Goal: Task Accomplishment & Management: Use online tool/utility

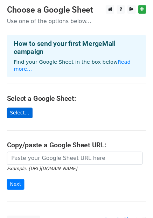
scroll to position [56, 0]
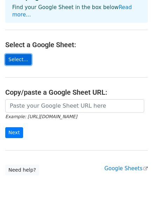
click at [17, 54] on link "Select..." at bounding box center [18, 59] width 26 height 11
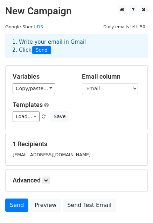
click at [79, 47] on div "1. Write your email in Gmail 2. Click Send" at bounding box center [76, 46] width 139 height 16
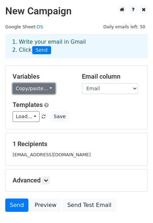
click at [43, 89] on link "Copy/paste..." at bounding box center [34, 88] width 43 height 11
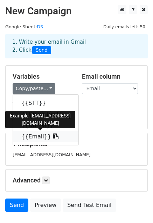
click at [33, 137] on link "{{Email}}" at bounding box center [45, 136] width 65 height 11
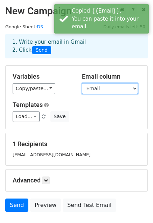
click at [104, 89] on select "STT Họ và tên Đơn vị Email" at bounding box center [110, 88] width 56 height 11
click at [82, 83] on select "STT Họ và tên Đơn vị Email" at bounding box center [110, 88] width 56 height 11
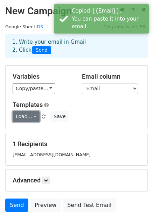
click at [30, 118] on link "Load..." at bounding box center [26, 116] width 27 height 11
click at [92, 109] on div "Templates Load... No templates saved Save" at bounding box center [76, 111] width 138 height 21
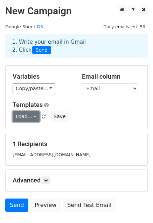
click at [30, 117] on link "Load..." at bounding box center [26, 116] width 27 height 11
drag, startPoint x: 34, startPoint y: 116, endPoint x: 39, endPoint y: 114, distance: 5.4
click at [34, 116] on link "Load..." at bounding box center [26, 116] width 27 height 11
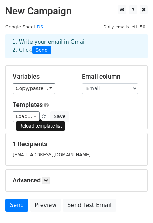
click at [42, 115] on span at bounding box center [44, 117] width 4 height 5
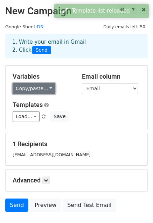
click at [46, 91] on link "Copy/paste..." at bounding box center [34, 88] width 43 height 11
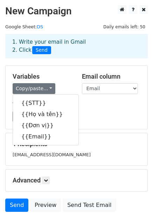
click at [38, 142] on div "{{STT}} {{Họ và tên}} {{Đơn vị}} {{Email}}" at bounding box center [46, 119] width 66 height 51
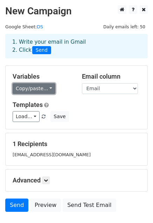
click at [43, 91] on link "Copy/paste..." at bounding box center [34, 88] width 43 height 11
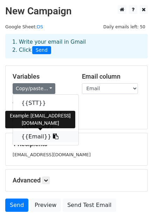
click at [36, 135] on link "{{Email}}" at bounding box center [45, 136] width 65 height 11
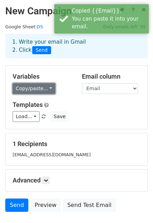
click at [39, 88] on link "Copy/paste..." at bounding box center [34, 88] width 43 height 11
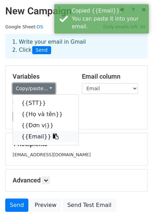
scroll to position [35, 0]
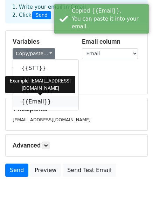
click at [26, 102] on link "{{Email}}" at bounding box center [45, 101] width 65 height 11
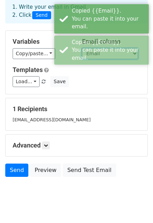
click at [98, 54] on select "STT Họ và tên Đơn vị Email" at bounding box center [110, 53] width 56 height 11
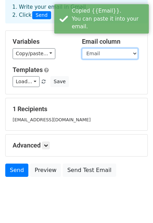
click at [82, 48] on select "STT Họ và tên Đơn vị Email" at bounding box center [110, 53] width 56 height 11
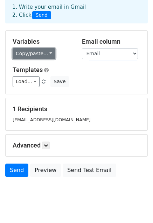
click at [36, 53] on link "Copy/paste..." at bounding box center [34, 53] width 43 height 11
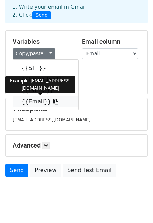
click at [53, 102] on icon at bounding box center [56, 102] width 6 height 6
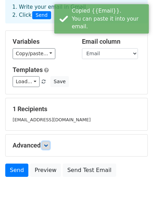
click at [46, 146] on icon at bounding box center [46, 145] width 4 height 4
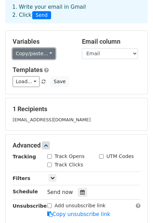
click at [42, 55] on link "Copy/paste..." at bounding box center [34, 53] width 43 height 11
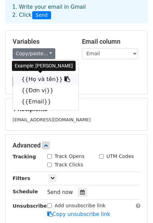
click at [37, 80] on link "{{Họ và tên}}" at bounding box center [45, 79] width 65 height 11
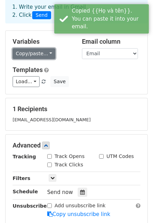
click at [43, 56] on link "Copy/paste..." at bounding box center [34, 53] width 43 height 11
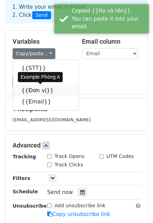
click at [37, 92] on link "{{Đơn vị}}" at bounding box center [45, 90] width 65 height 11
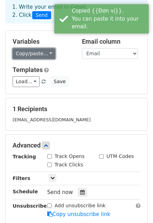
click at [39, 56] on link "Copy/paste..." at bounding box center [34, 53] width 43 height 11
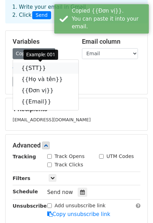
click at [35, 67] on link "{{STT}}" at bounding box center [45, 68] width 65 height 11
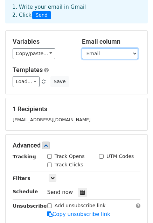
click at [92, 55] on select "STT Họ và tên Đơn vị Email" at bounding box center [110, 53] width 56 height 11
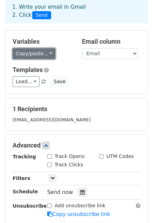
click at [42, 54] on link "Copy/paste..." at bounding box center [34, 53] width 43 height 11
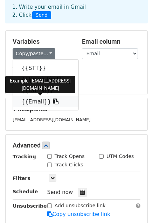
click at [31, 103] on link "{{Email}}" at bounding box center [45, 101] width 65 height 11
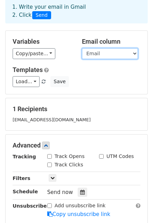
click at [97, 52] on select "STT Họ và tên Đơn vị Email" at bounding box center [110, 53] width 56 height 11
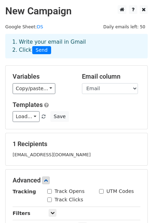
scroll to position [115, 0]
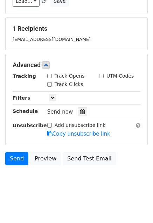
click at [49, 124] on input "Add unsubscribe link" at bounding box center [49, 125] width 5 height 5
checkbox input "false"
click at [63, 134] on link "Copy unsubscribe link" at bounding box center [78, 134] width 63 height 6
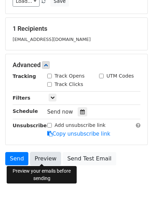
click at [48, 157] on link "Preview" at bounding box center [45, 158] width 31 height 13
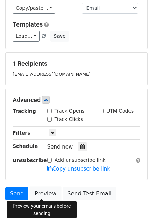
scroll to position [0, 0]
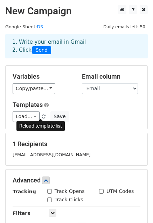
click at [42, 115] on span at bounding box center [44, 117] width 4 height 5
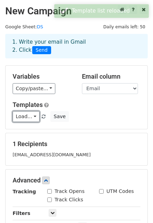
click at [32, 115] on link "Load..." at bounding box center [26, 116] width 27 height 11
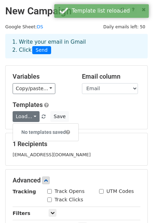
click at [48, 128] on h6 "No templates saved" at bounding box center [45, 133] width 65 height 12
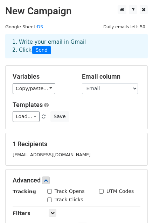
click at [41, 51] on span "Send" at bounding box center [41, 50] width 19 height 8
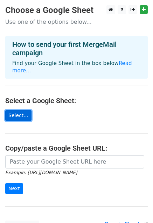
click at [17, 110] on link "Select..." at bounding box center [18, 115] width 26 height 11
click at [23, 110] on link "Select..." at bounding box center [18, 115] width 26 height 11
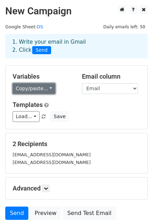
click at [39, 90] on link "Copy/paste..." at bounding box center [34, 88] width 43 height 11
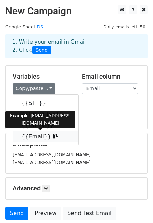
click at [34, 137] on link "{{Email}}" at bounding box center [45, 136] width 65 height 11
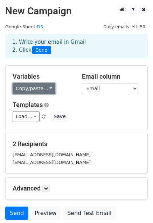
click at [37, 88] on link "Copy/paste..." at bounding box center [34, 88] width 43 height 11
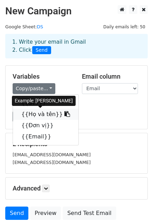
click at [38, 114] on link "{{Họ và tên}}" at bounding box center [45, 114] width 65 height 11
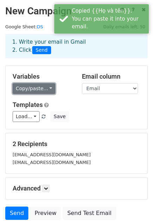
click at [30, 88] on link "Copy/paste..." at bounding box center [34, 88] width 43 height 11
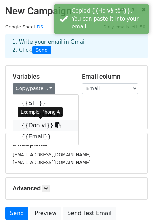
click at [33, 126] on link "{{Đơn vị}}" at bounding box center [45, 125] width 65 height 11
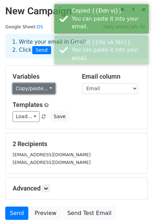
click at [33, 87] on link "Copy/paste..." at bounding box center [34, 88] width 43 height 11
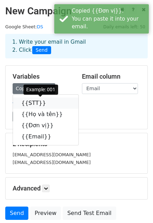
click at [30, 102] on link "{{STT}}" at bounding box center [45, 103] width 65 height 11
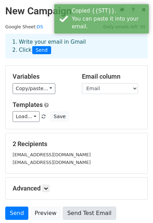
scroll to position [55, 0]
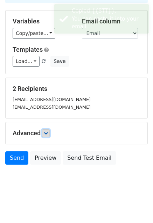
click at [47, 134] on icon at bounding box center [46, 133] width 4 height 4
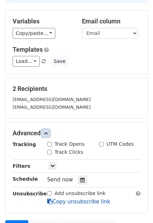
scroll to position [123, 0]
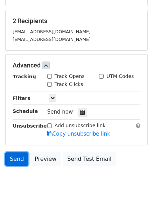
click at [17, 158] on link "Send" at bounding box center [16, 159] width 23 height 13
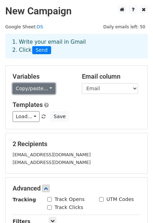
click at [43, 90] on link "Copy/paste..." at bounding box center [34, 88] width 43 height 11
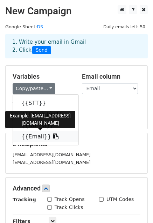
click at [34, 135] on link "{{Email}}" at bounding box center [45, 136] width 65 height 11
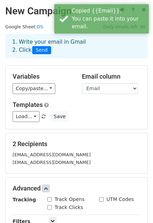
click at [41, 50] on span "Send" at bounding box center [41, 50] width 19 height 8
click at [114, 90] on select "STT Họ và tên Đơn vị Email" at bounding box center [110, 88] width 56 height 11
click at [82, 83] on select "STT Họ và tên Đơn vị Email" at bounding box center [110, 88] width 56 height 11
click at [98, 87] on select "STT Họ và tên Đơn vị Email" at bounding box center [110, 88] width 56 height 11
click at [82, 83] on select "STT Họ và tên Đơn vị Email" at bounding box center [110, 88] width 56 height 11
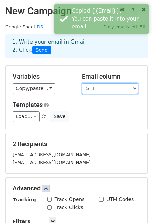
click at [99, 87] on select "STT Họ và tên Đơn vị Email" at bounding box center [110, 88] width 56 height 11
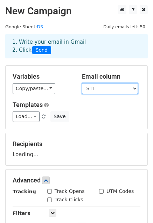
select select "Email"
click at [82, 83] on select "STT Họ và tên Đơn vị Email" at bounding box center [110, 88] width 56 height 11
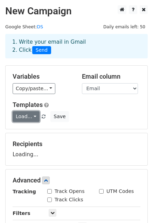
click at [29, 114] on link "Load..." at bounding box center [26, 116] width 27 height 11
click at [41, 129] on h6 "No templates saved" at bounding box center [45, 133] width 65 height 12
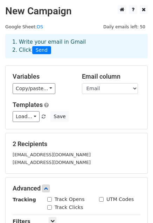
scroll to position [123, 0]
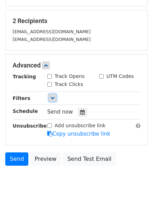
click at [52, 98] on icon at bounding box center [52, 98] width 4 height 4
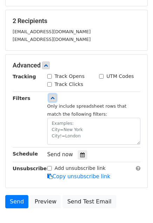
click at [52, 98] on icon at bounding box center [52, 98] width 4 height 4
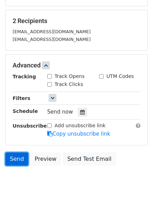
click at [15, 158] on link "Send" at bounding box center [16, 159] width 23 height 13
